Goal: Task Accomplishment & Management: Use online tool/utility

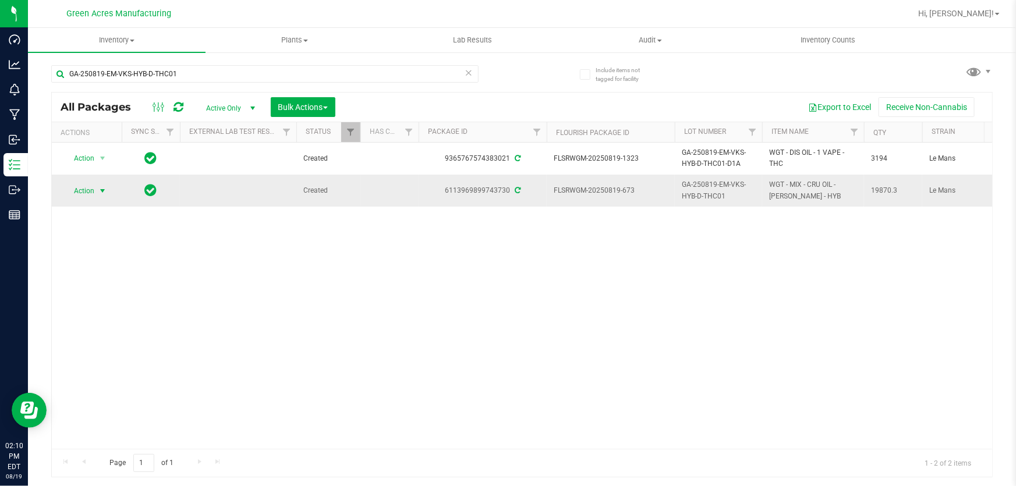
click at [79, 196] on span "Action" at bounding box center [78, 191] width 31 height 16
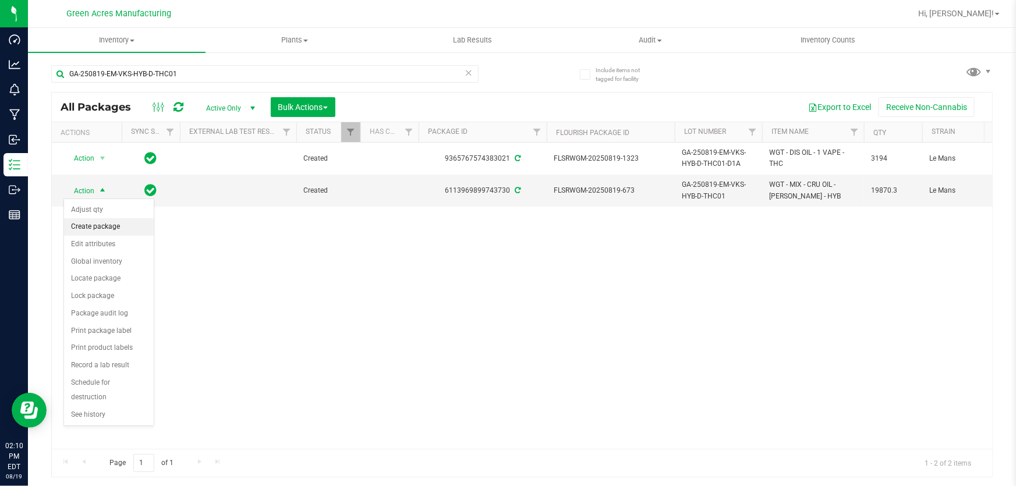
click at [110, 232] on li "Create package" at bounding box center [109, 226] width 90 height 17
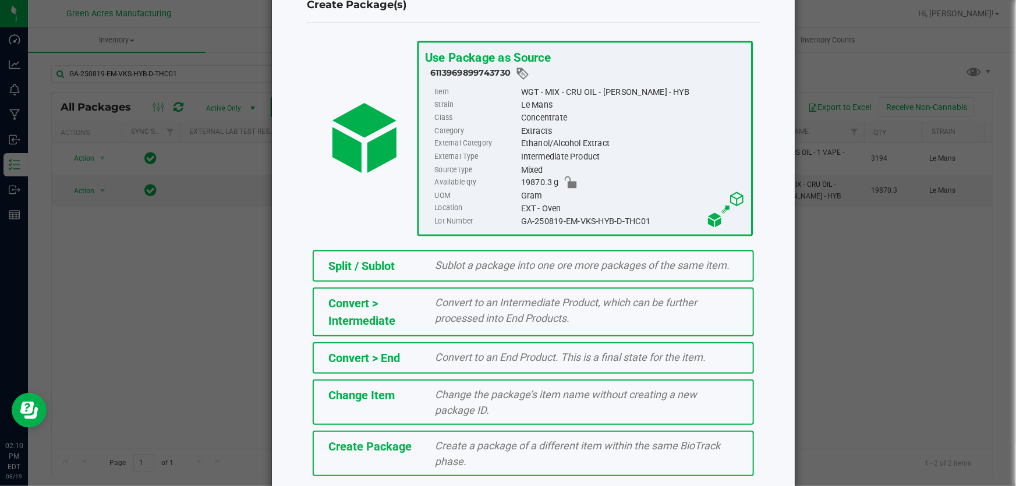
scroll to position [80, 0]
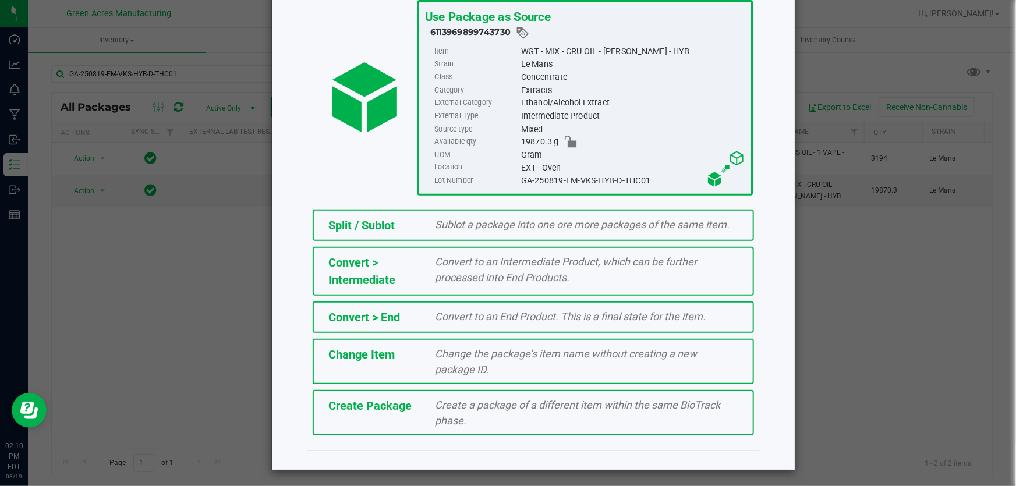
click at [381, 407] on span "Create Package" at bounding box center [369, 406] width 83 height 14
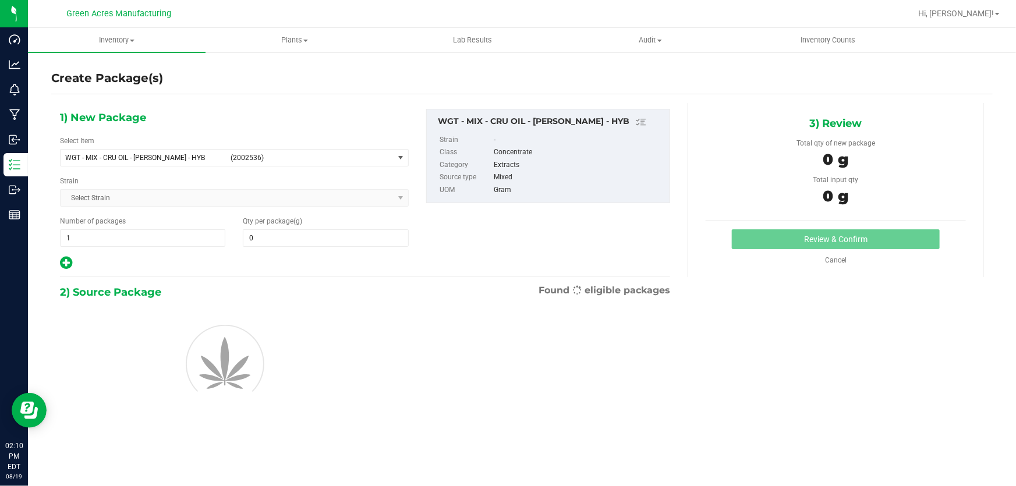
type input "0.0000"
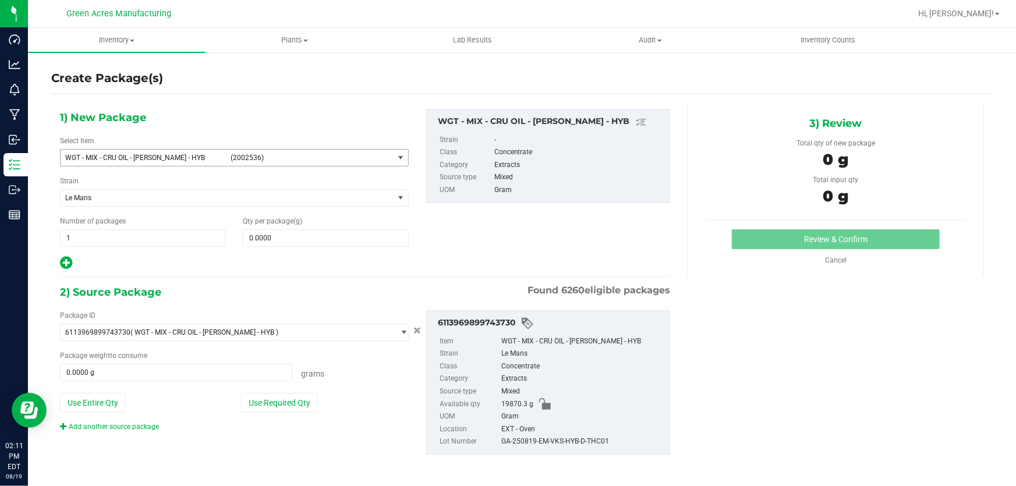
click at [180, 161] on span "WGT - MIX - CRU OIL - [PERSON_NAME] - HYB (2002536)" at bounding box center [227, 158] width 333 height 16
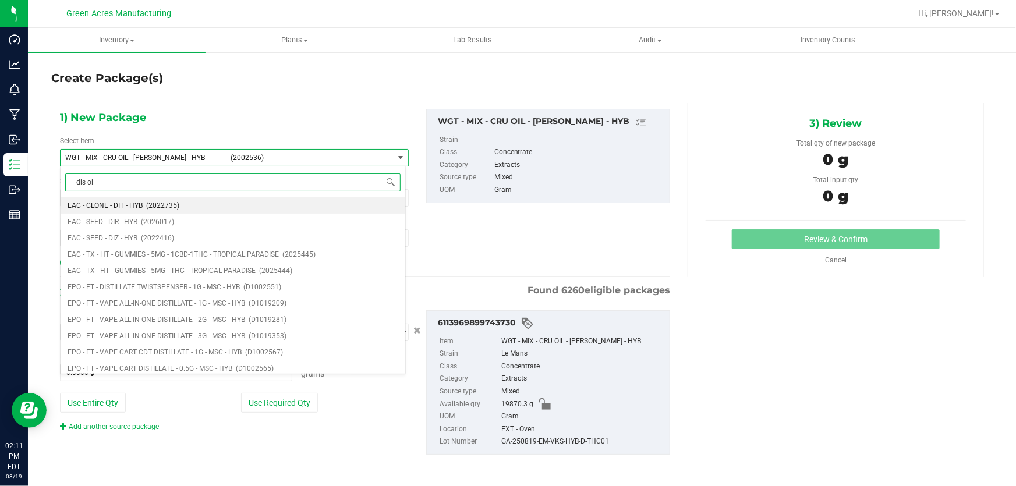
type input "dis oil"
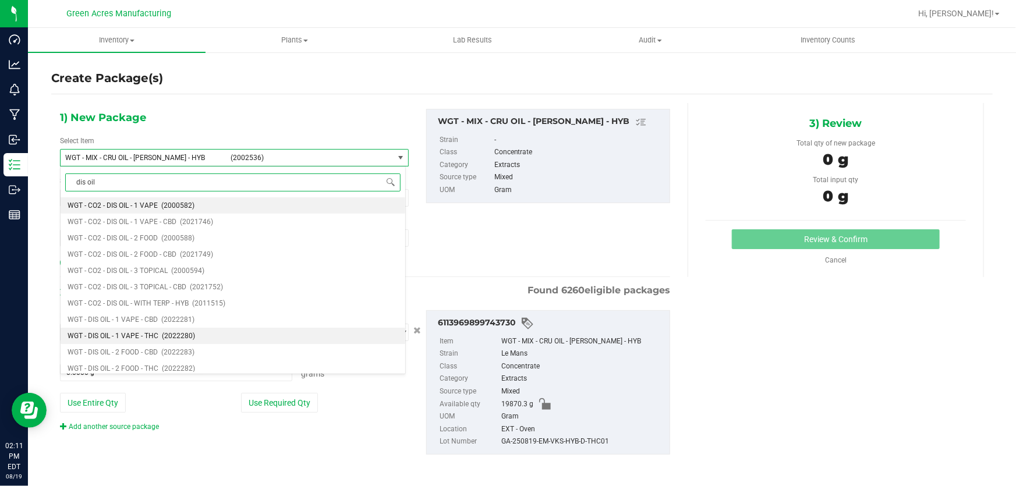
click at [156, 332] on span "WGT - DIS OIL - 1 VAPE - THC" at bounding box center [113, 336] width 91 height 8
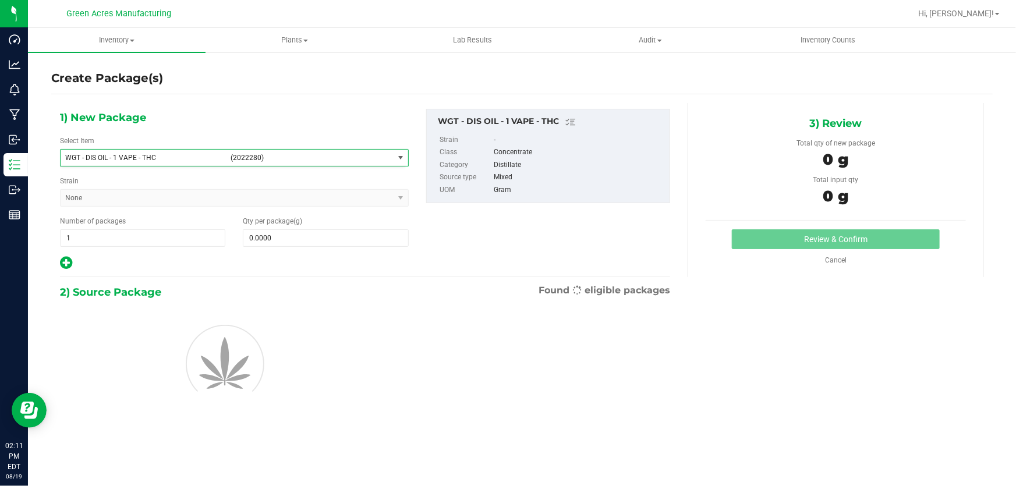
type input "0.0000"
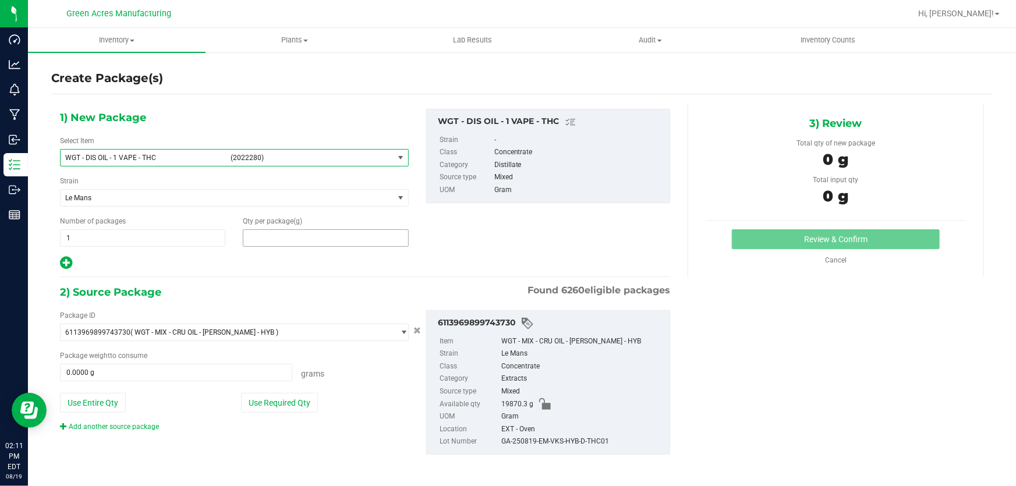
click at [285, 232] on span at bounding box center [325, 237] width 165 height 17
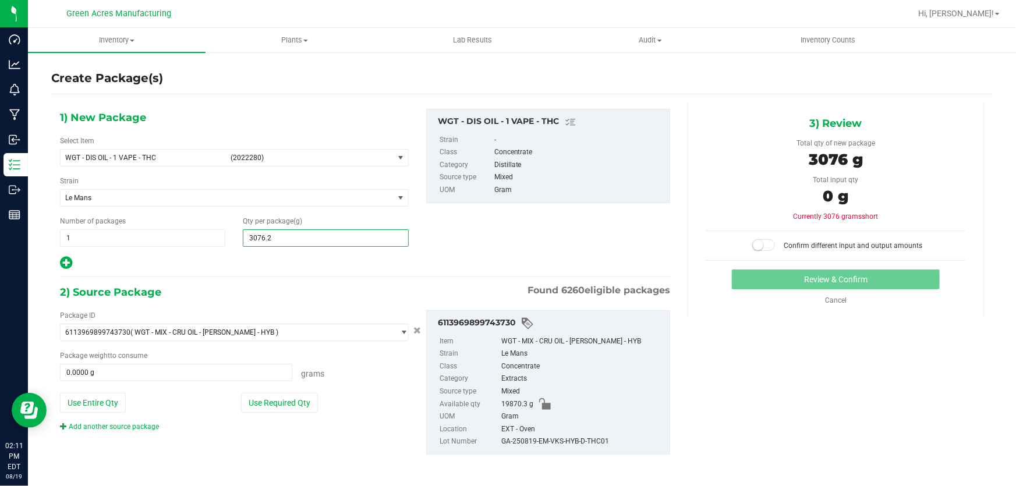
type input "3076.20"
type input "3,076.2000"
click at [261, 393] on button "Use Required Qty" at bounding box center [279, 403] width 77 height 20
type input "3076.2000 g"
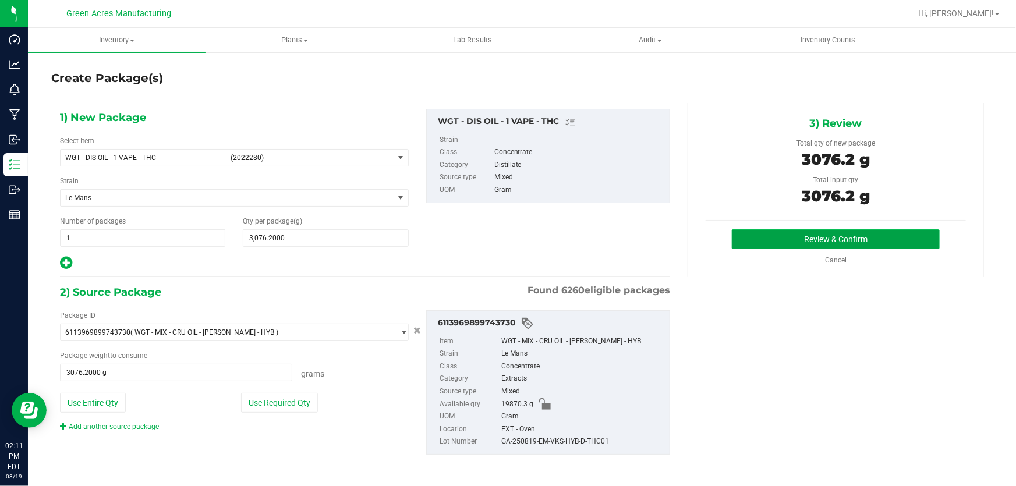
click at [861, 231] on button "Review & Confirm" at bounding box center [836, 239] width 208 height 20
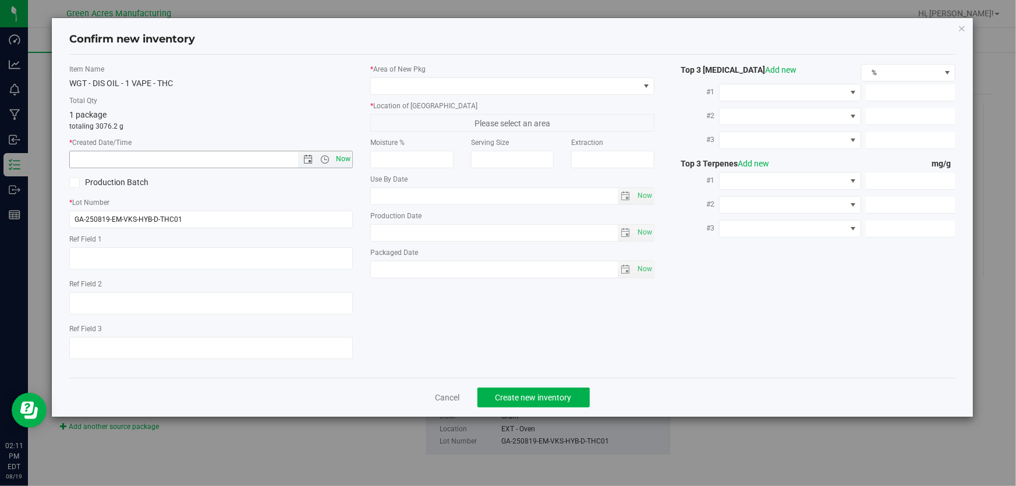
click at [349, 160] on span "Now" at bounding box center [344, 159] width 20 height 17
type input "[DATE] 2:11 PM"
click at [264, 214] on input "GA-250819-EM-VKS-HYB-D-THC01" at bounding box center [211, 219] width 284 height 17
type input "GA-250819-EM-VKS-HYB-D-THC01-D1B"
click at [389, 87] on span at bounding box center [505, 86] width 268 height 16
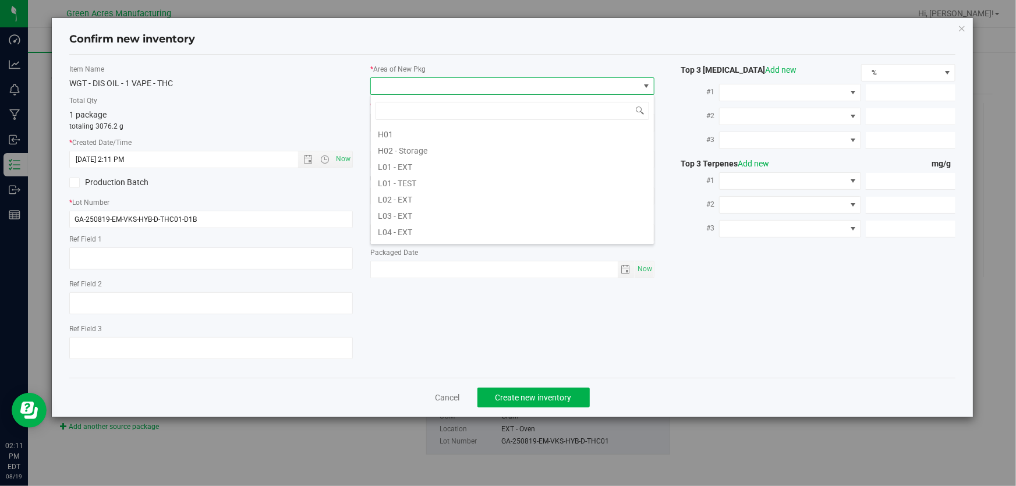
scroll to position [211, 0]
click at [469, 189] on li "L03 - EXT" at bounding box center [512, 183] width 283 height 16
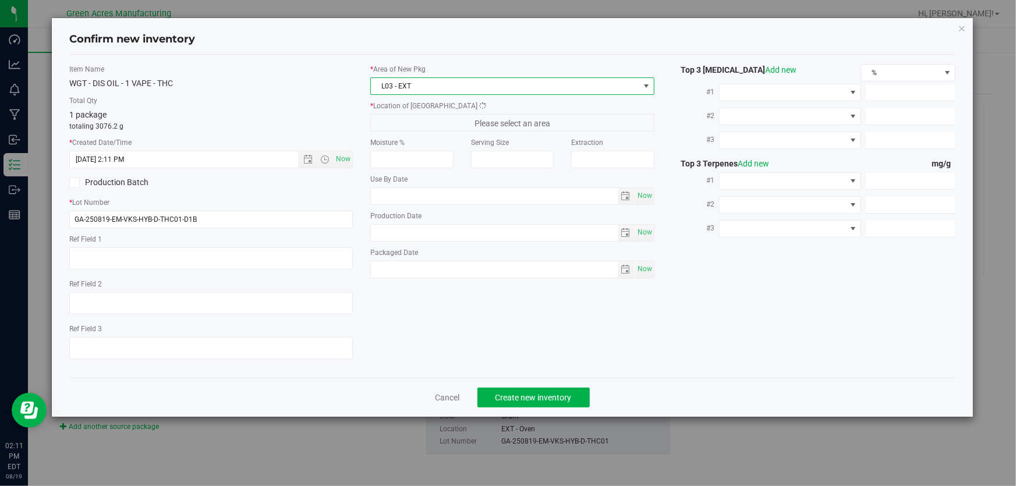
click at [454, 122] on span "Please select an area" at bounding box center [512, 122] width 284 height 17
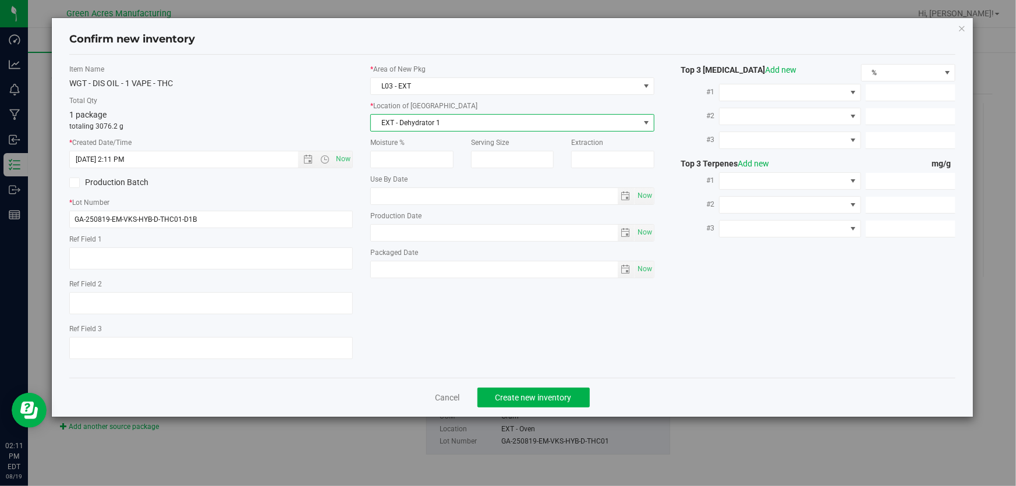
click at [454, 122] on span "EXT - Dehydrator 1" at bounding box center [505, 123] width 268 height 16
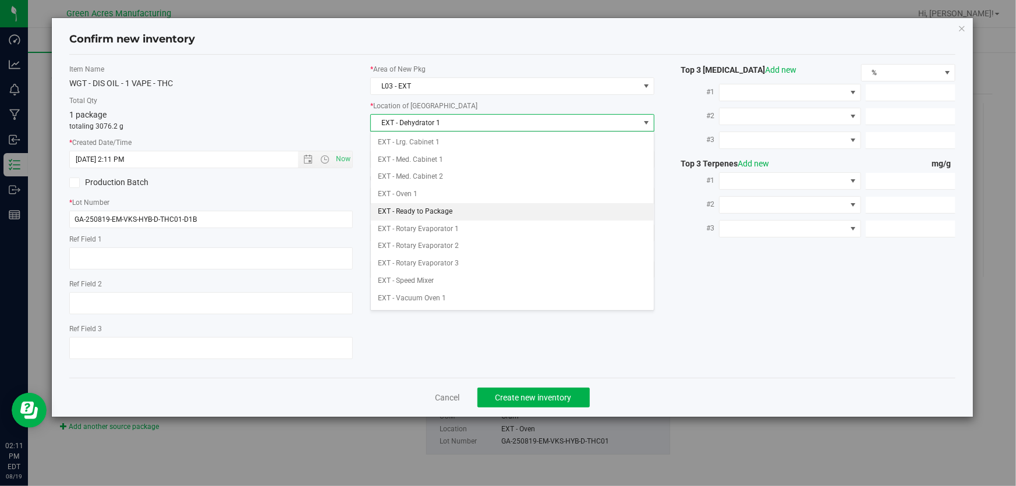
scroll to position [105, 0]
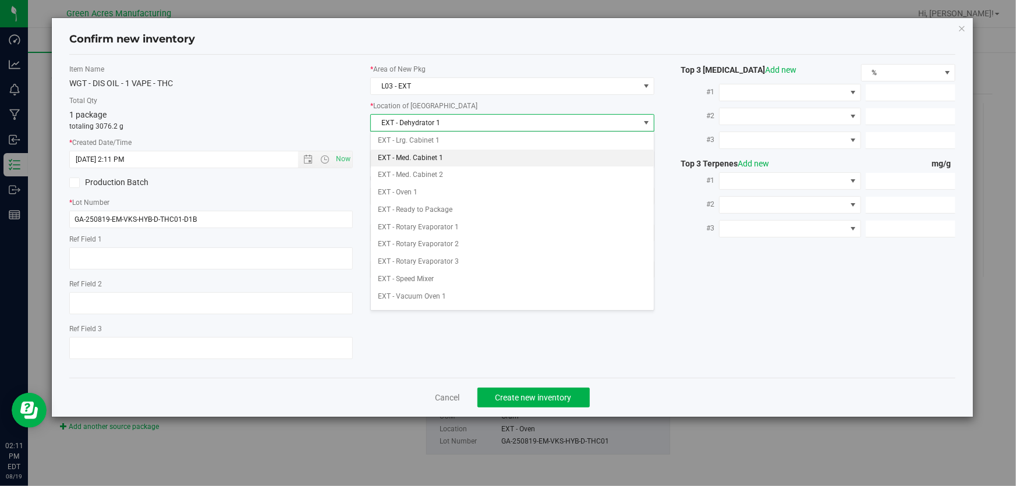
click at [475, 151] on li "EXT - Med. Cabinet 1" at bounding box center [512, 158] width 283 height 17
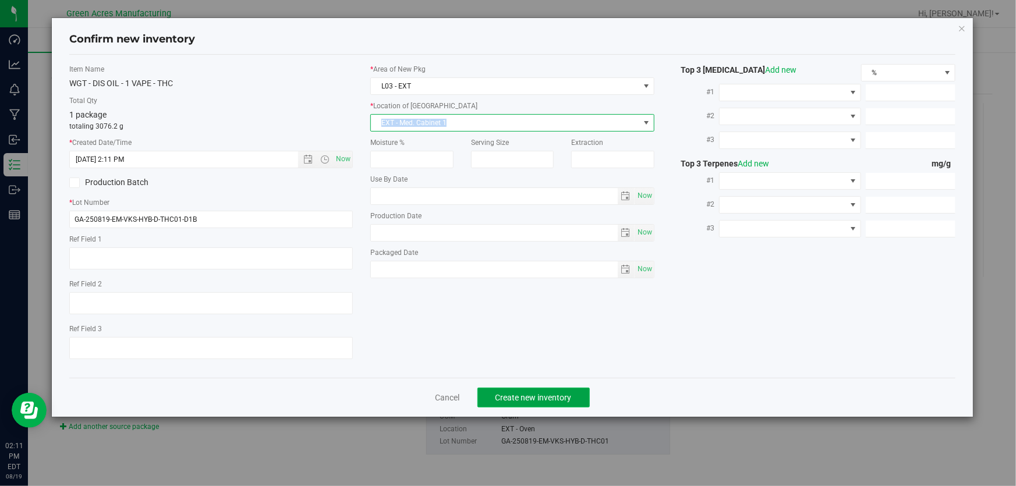
click at [526, 394] on span "Create new inventory" at bounding box center [534, 397] width 76 height 9
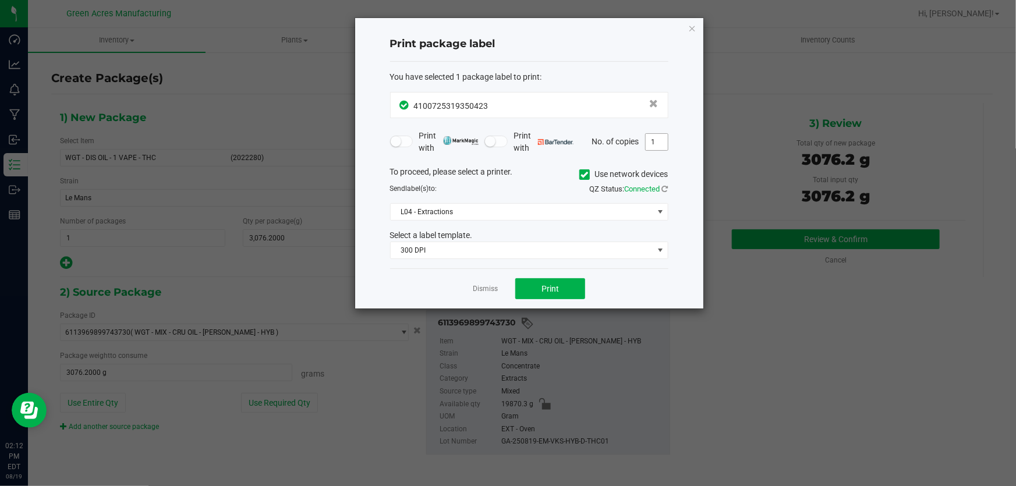
click at [665, 145] on input "1" at bounding box center [657, 142] width 22 height 16
type input "6"
click at [580, 291] on button "Print" at bounding box center [550, 288] width 70 height 21
